Goal: Task Accomplishment & Management: Complete application form

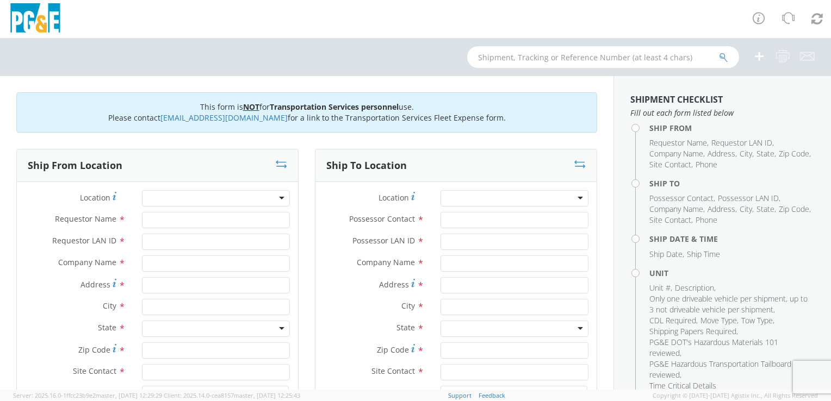
click at [276, 197] on div at bounding box center [216, 198] width 148 height 16
click at [279, 199] on div at bounding box center [216, 198] width 148 height 16
click at [280, 197] on div at bounding box center [216, 198] width 148 height 16
click at [279, 197] on div at bounding box center [216, 198] width 148 height 16
type input "UKI"
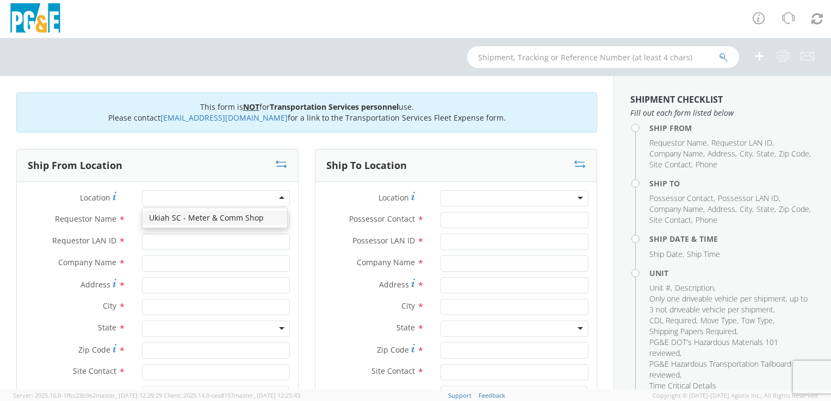
type input "PG&E"
type input "[STREET_ADDRESS]"
type input "UKIAH"
type input "95482"
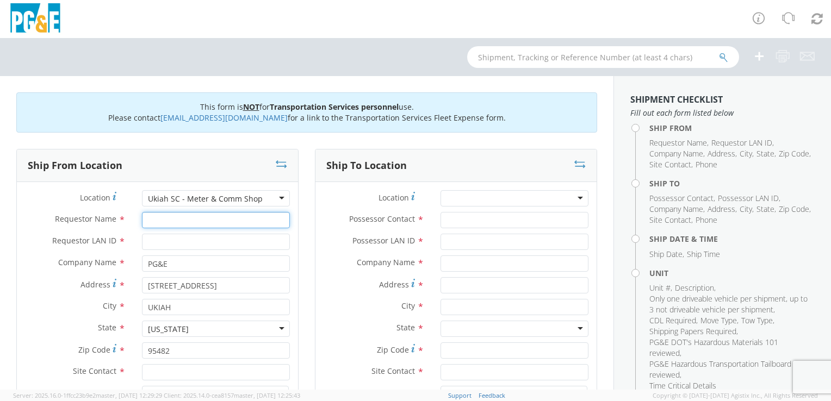
click at [180, 222] on input "Requestor Name *" at bounding box center [216, 220] width 148 height 16
click at [180, 222] on input "[PERSON_NAME]" at bounding box center [216, 220] width 148 height 16
type input "[PERSON_NAME]"
click at [178, 240] on input "Requestor LAN ID *" at bounding box center [216, 242] width 148 height 16
type input "a"
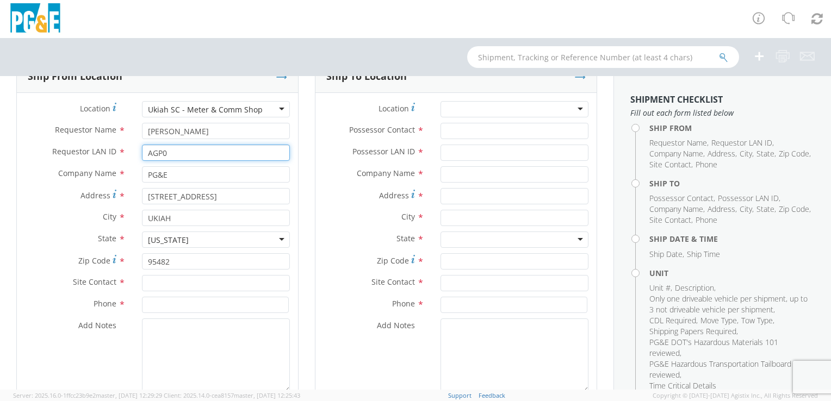
scroll to position [109, 0]
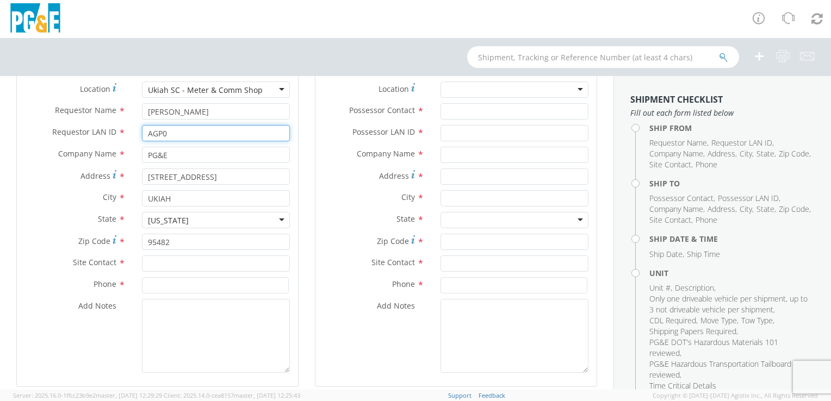
type input "AGP0"
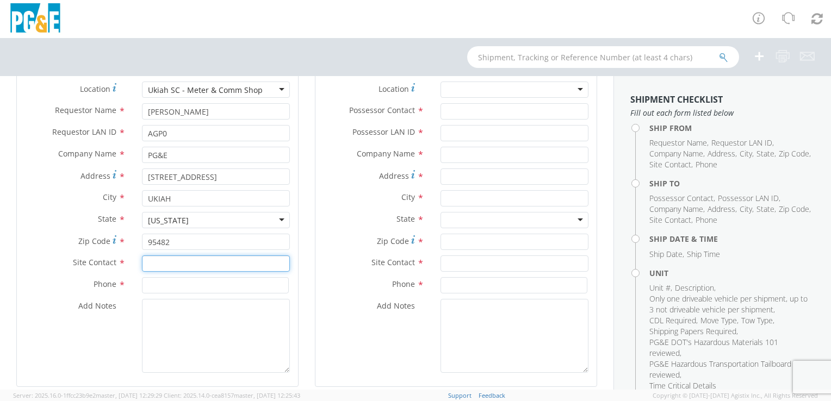
click at [152, 264] on input "text" at bounding box center [216, 264] width 148 height 16
type input "A"
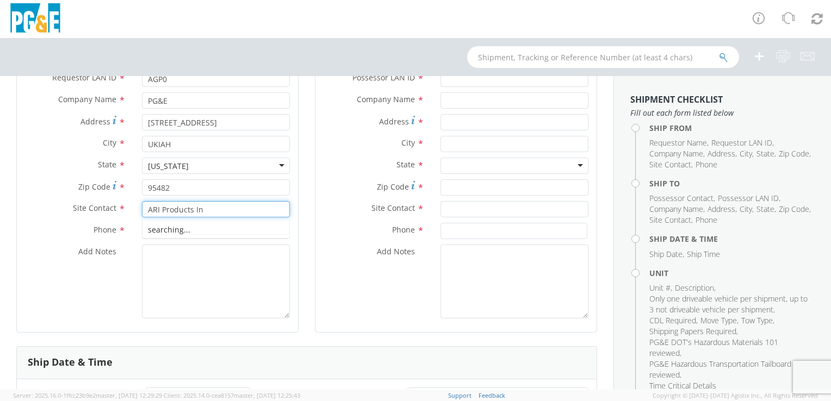
scroll to position [0, 0]
type input "A"
type input "u"
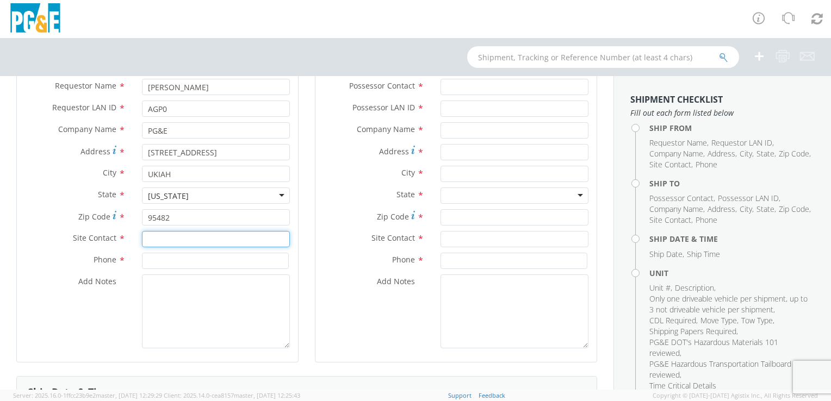
scroll to position [109, 0]
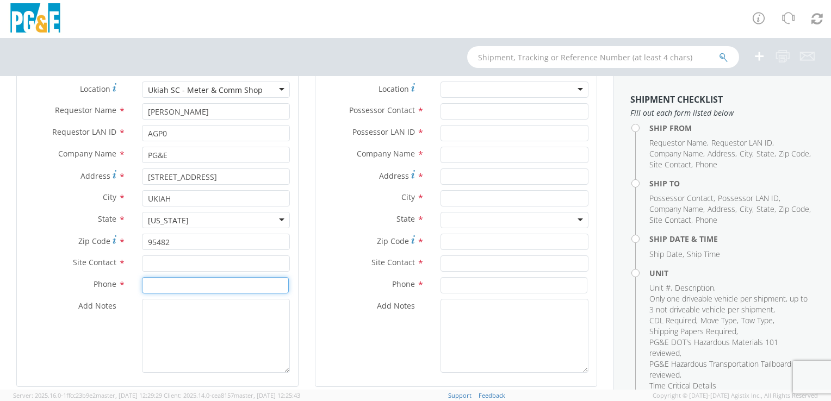
click at [165, 286] on input at bounding box center [215, 285] width 147 height 16
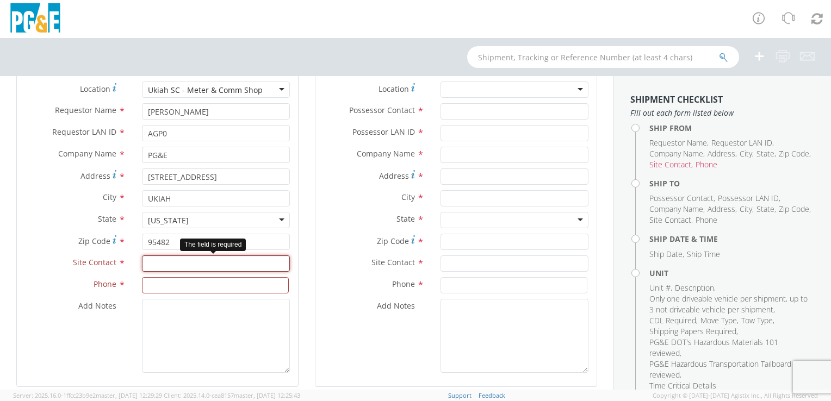
click at [170, 264] on input "text" at bounding box center [216, 264] width 148 height 16
type input "[PERSON_NAME]"
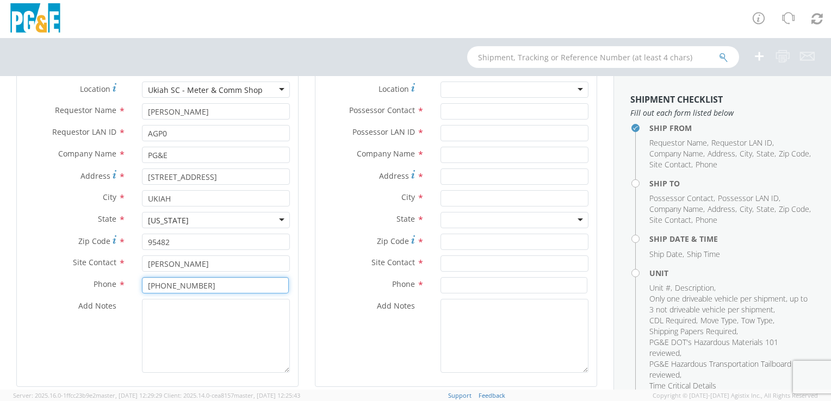
click at [168, 284] on input "[PHONE_NUMBER]" at bounding box center [215, 285] width 147 height 16
click at [151, 286] on input "[PHONE_NUMBER]" at bounding box center [215, 285] width 147 height 16
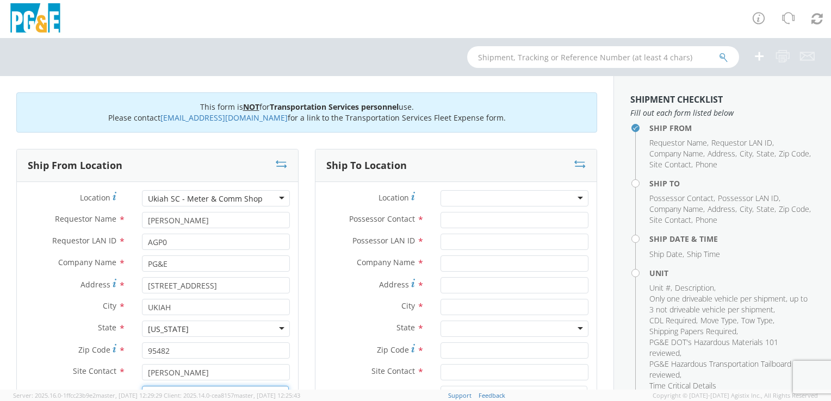
type input "[PHONE_NUMBER]"
click at [548, 198] on div at bounding box center [515, 198] width 148 height 16
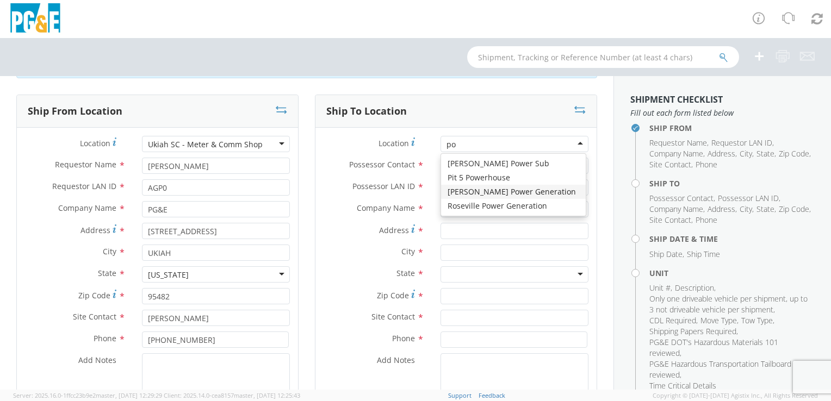
scroll to position [218, 0]
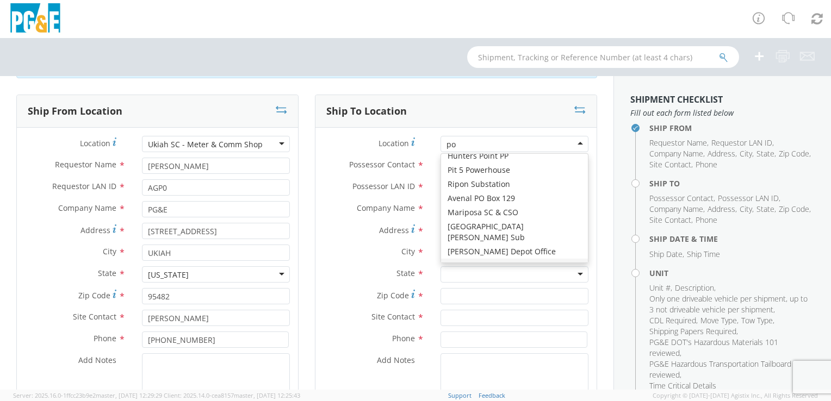
type input "pot"
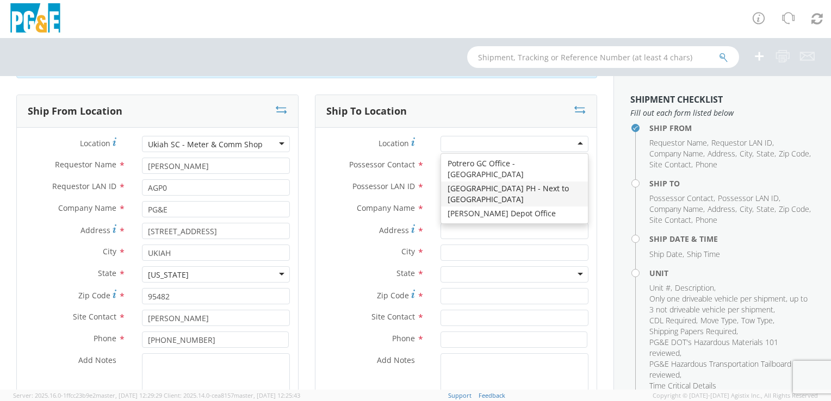
type input "PG&E"
type input "[STREET_ADDRESS]"
type input "[GEOGRAPHIC_DATA]"
type input "95469"
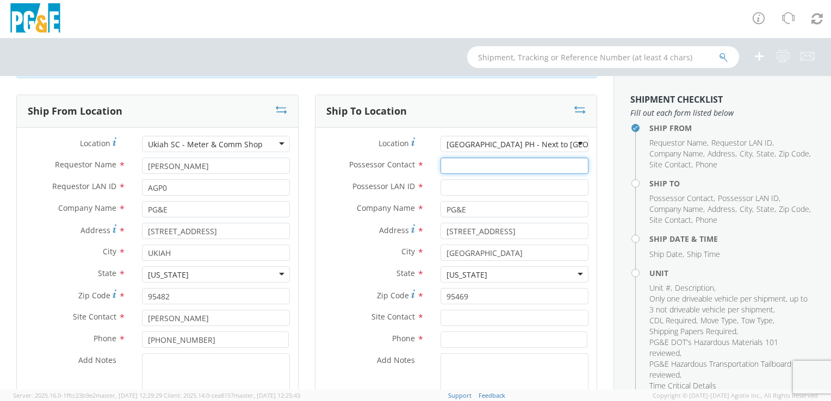
click at [453, 169] on input "Possessor Contact *" at bounding box center [515, 166] width 148 height 16
click at [475, 167] on input "Possessor Contact *" at bounding box center [515, 166] width 148 height 16
type input "v"
type input "t"
type input "TK"
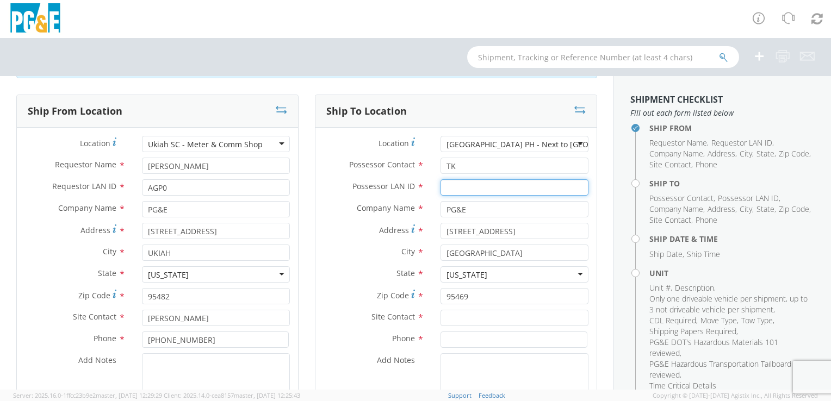
click at [506, 180] on input "Possessor LAN ID *" at bounding box center [515, 188] width 148 height 16
click at [469, 194] on input "Possessor LAN ID *" at bounding box center [515, 188] width 148 height 16
type input "tkv1"
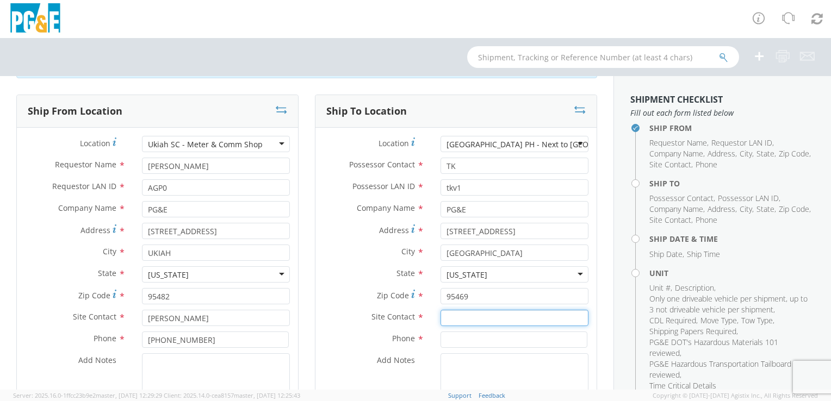
click at [468, 318] on input "text" at bounding box center [515, 318] width 148 height 16
type input "tk"
click at [454, 342] on input at bounding box center [514, 340] width 147 height 16
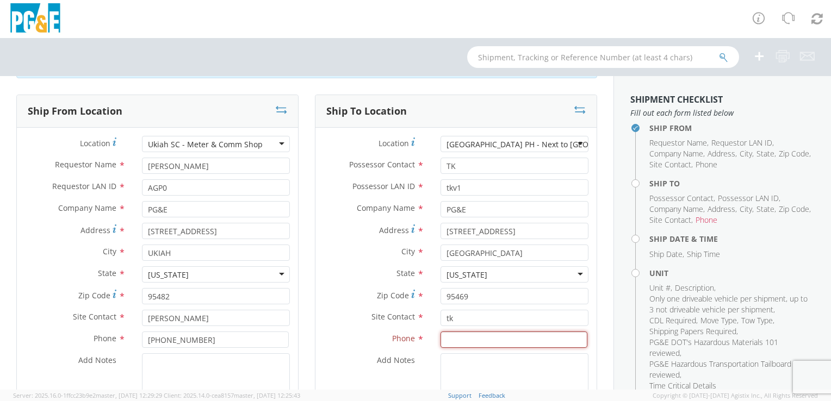
click at [473, 345] on input at bounding box center [514, 340] width 147 height 16
paste input "TRAVEL TO VAN [GEOGRAPHIC_DATA]"
type input "T"
click at [472, 341] on input at bounding box center [514, 340] width 147 height 16
click at [452, 343] on input at bounding box center [514, 340] width 147 height 16
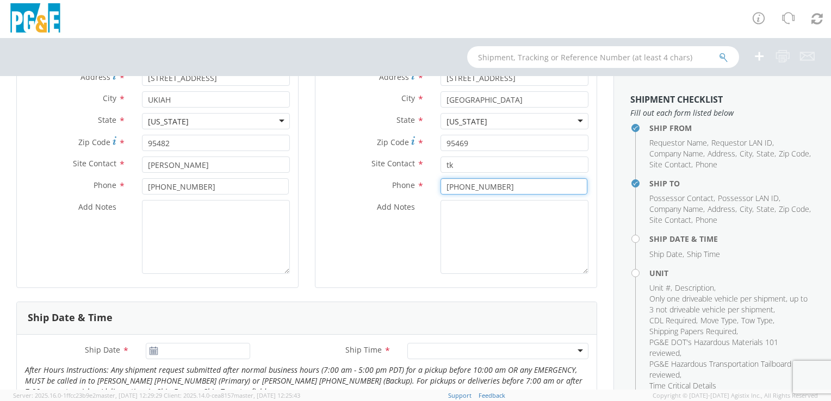
scroll to position [218, 0]
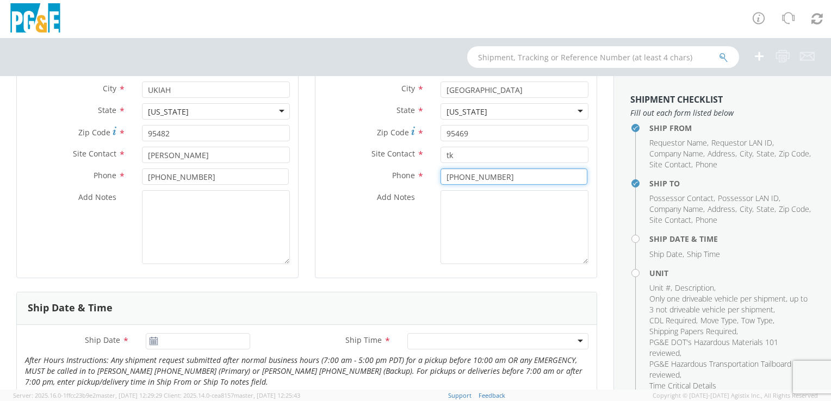
type input "[PHONE_NUMBER]"
click at [153, 340] on use at bounding box center [154, 341] width 8 height 8
click at [153, 344] on icon at bounding box center [153, 341] width 9 height 9
click at [152, 341] on use at bounding box center [154, 341] width 8 height 8
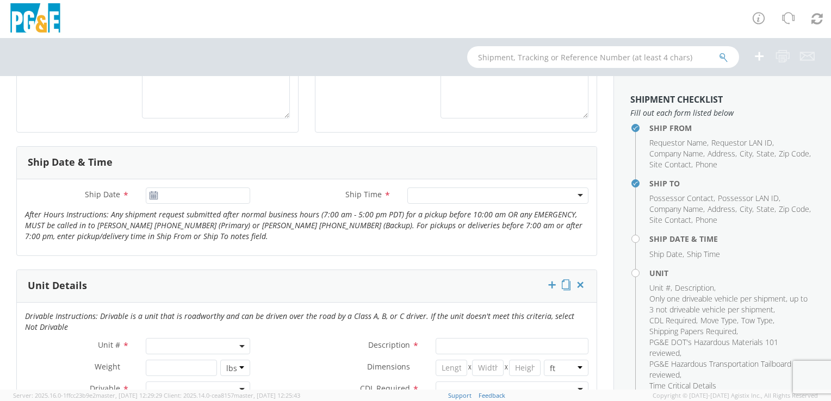
scroll to position [381, 0]
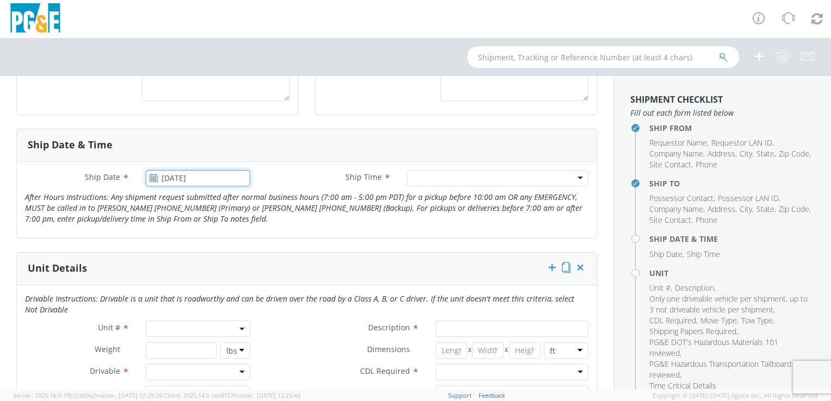
click at [164, 177] on input "[DATE]" at bounding box center [198, 178] width 104 height 16
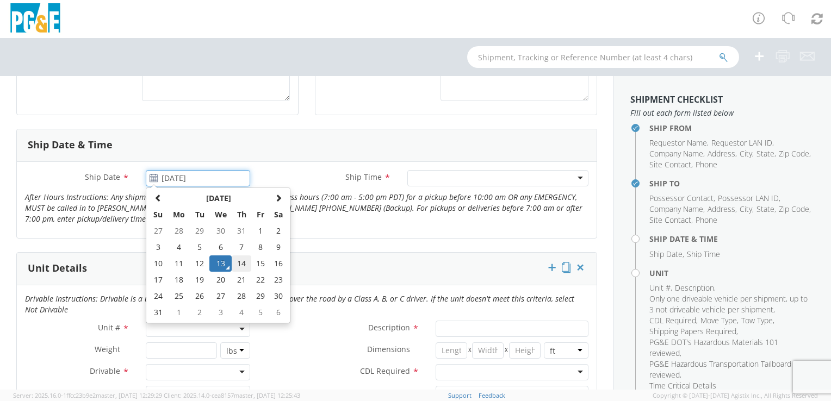
click at [234, 263] on td "14" at bounding box center [241, 264] width 19 height 16
type input "[DATE]"
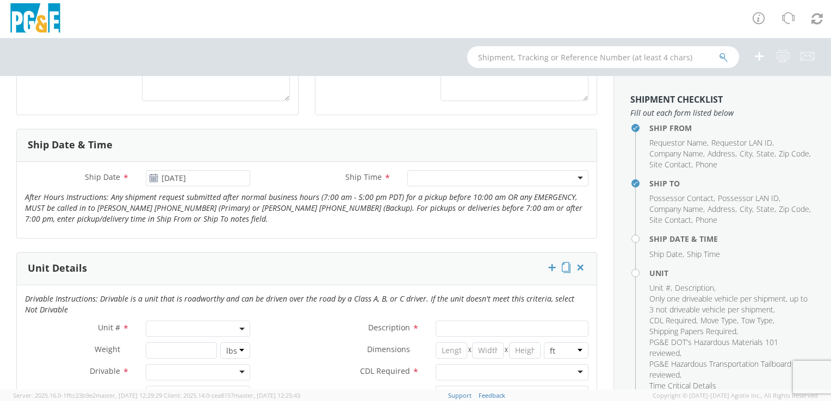
click at [414, 181] on div at bounding box center [497, 178] width 181 height 16
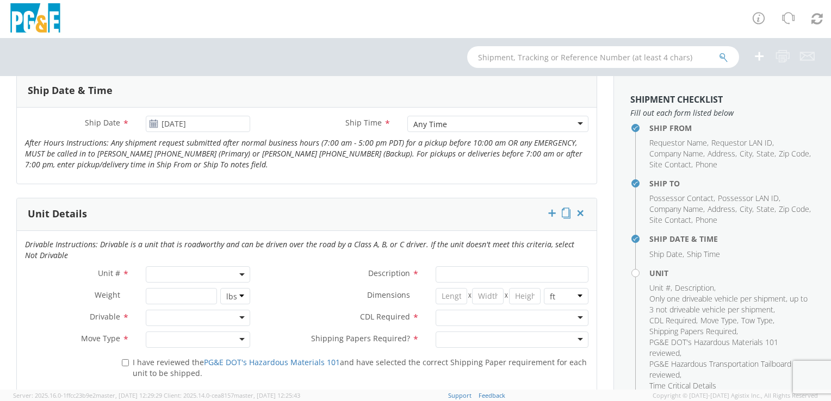
click at [184, 273] on span at bounding box center [198, 275] width 104 height 16
click at [165, 294] on input "search" at bounding box center [197, 293] width 97 height 16
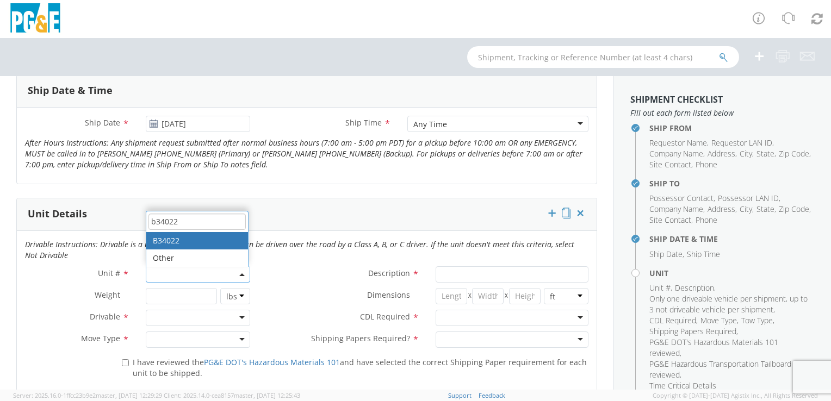
type input "b34022"
type input "PICKUP; 3/4T 4X4"
type input "9500"
select select "B34022"
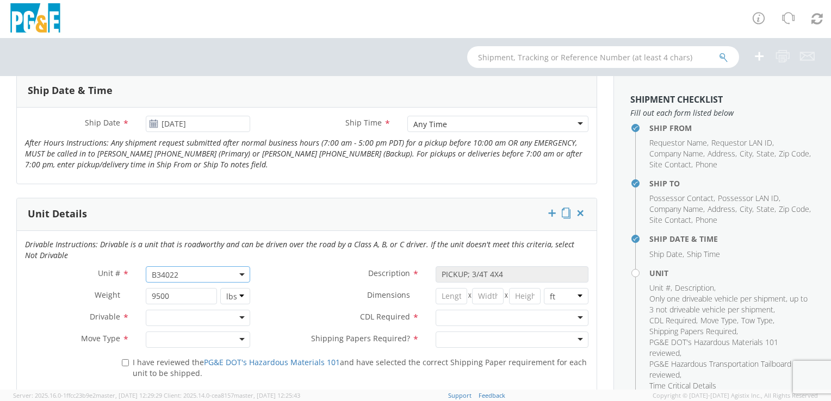
click at [235, 315] on div at bounding box center [198, 318] width 104 height 16
click at [238, 341] on div at bounding box center [198, 340] width 104 height 16
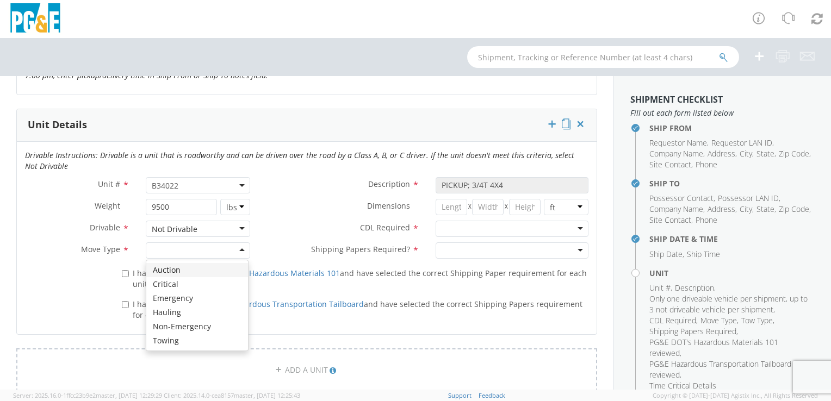
scroll to position [544, 0]
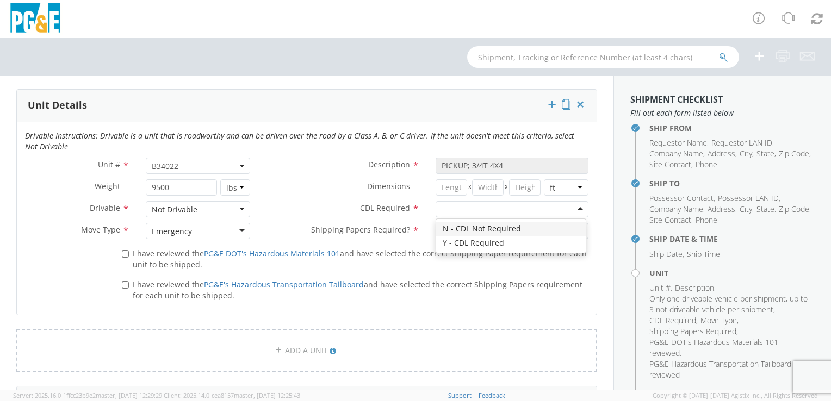
click at [573, 208] on div at bounding box center [512, 209] width 153 height 16
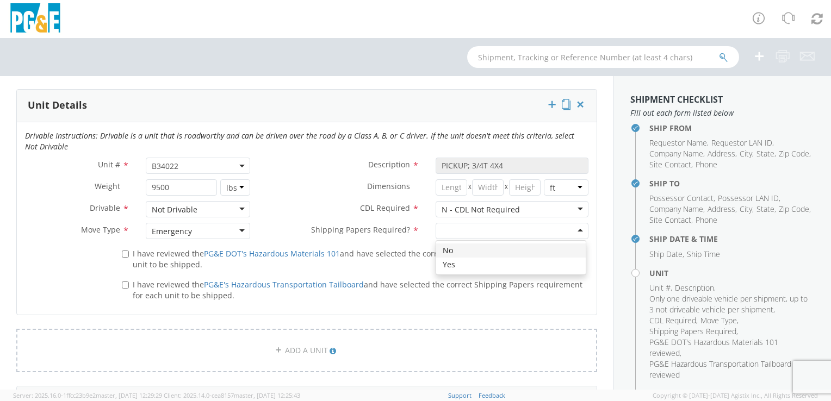
click at [523, 228] on div at bounding box center [512, 231] width 153 height 16
click at [122, 253] on input "I have reviewed the PG&E DOT's Hazardous Materials 101 and have selected the co…" at bounding box center [125, 254] width 7 height 7
checkbox input "true"
click at [122, 284] on input "I have reviewed the PG&E's Hazardous Transportation Tailboard and have selected…" at bounding box center [125, 285] width 7 height 7
checkbox input "true"
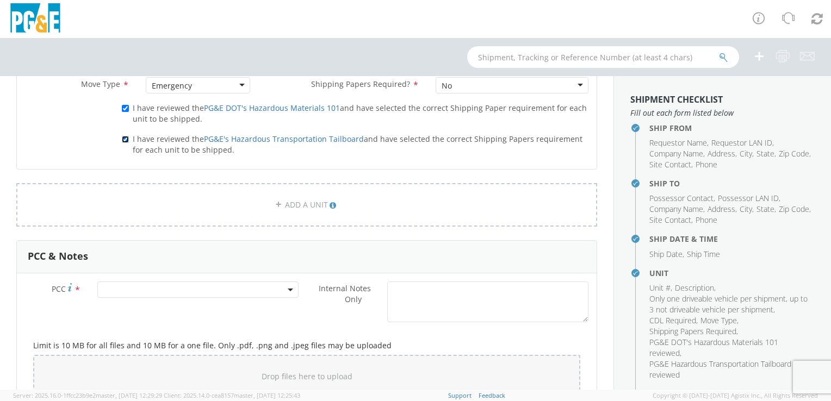
scroll to position [707, 0]
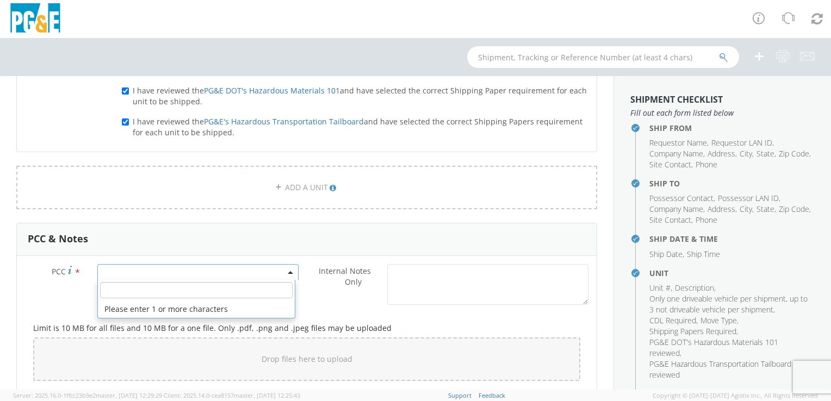
click at [220, 267] on span at bounding box center [197, 272] width 201 height 16
click at [138, 293] on input "number" at bounding box center [196, 290] width 193 height 16
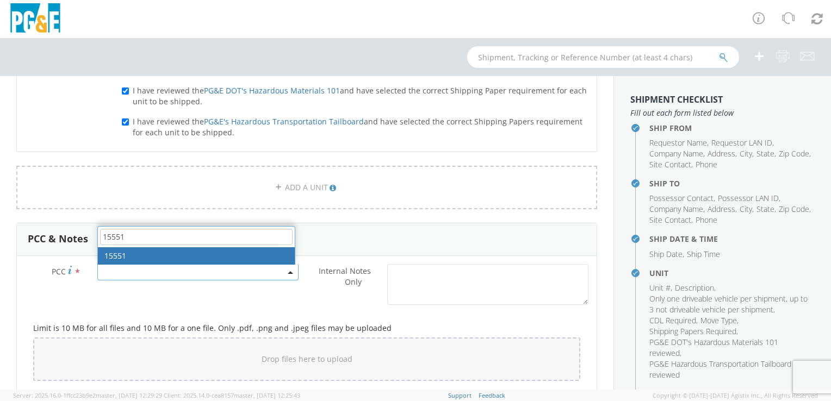
type input "15551"
select select "15551"
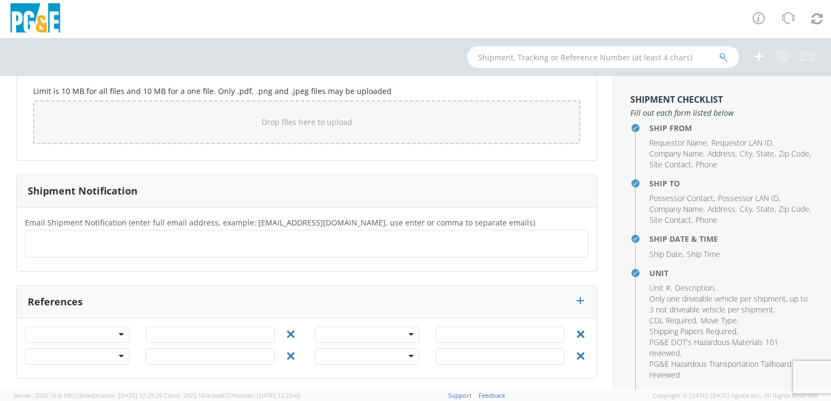
scroll to position [118, 0]
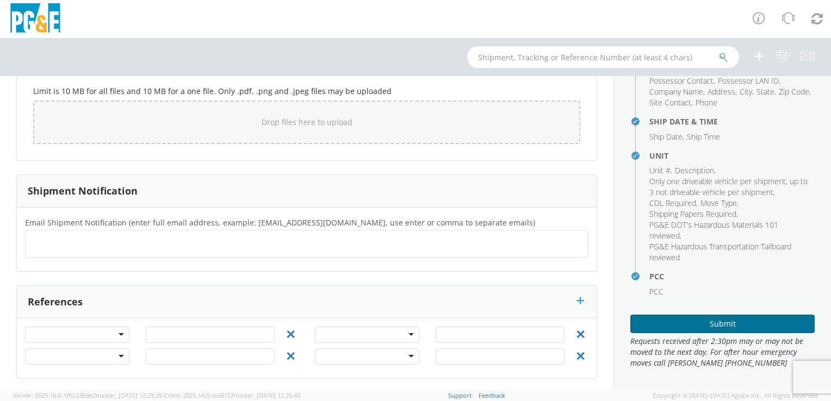
click at [708, 327] on button "Submit" at bounding box center [722, 324] width 184 height 18
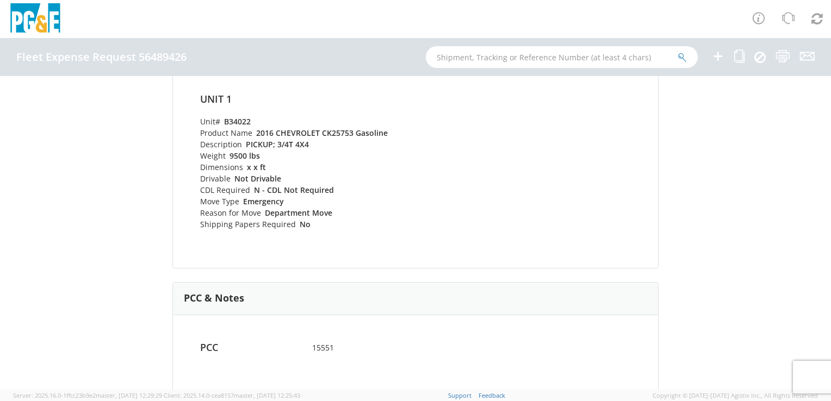
scroll to position [438, 0]
